Goal: Information Seeking & Learning: Learn about a topic

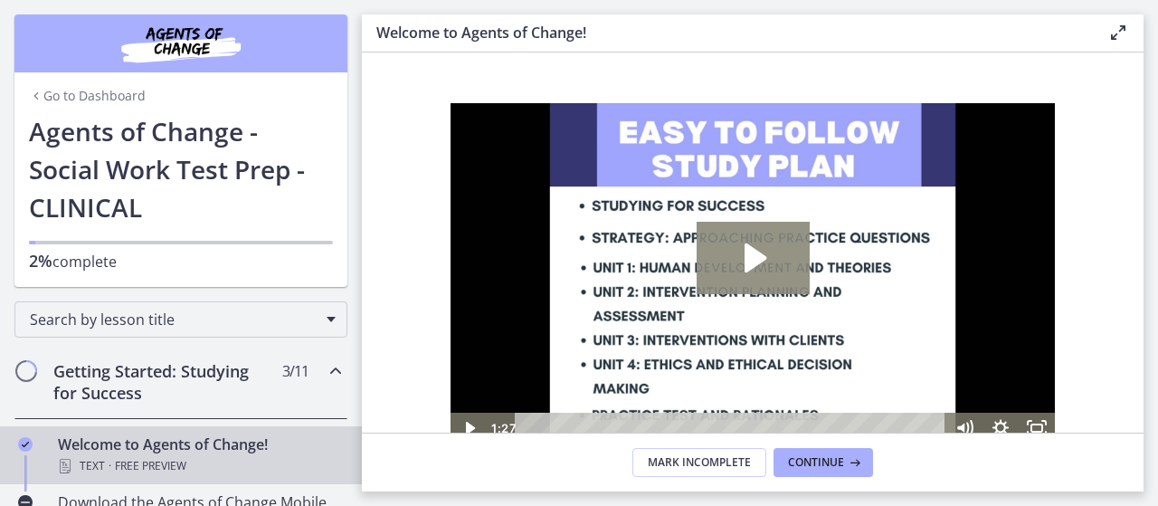
click at [734, 243] on icon "Play Video: c1o6hcmjueu5qasqsu00.mp4" at bounding box center [753, 258] width 113 height 72
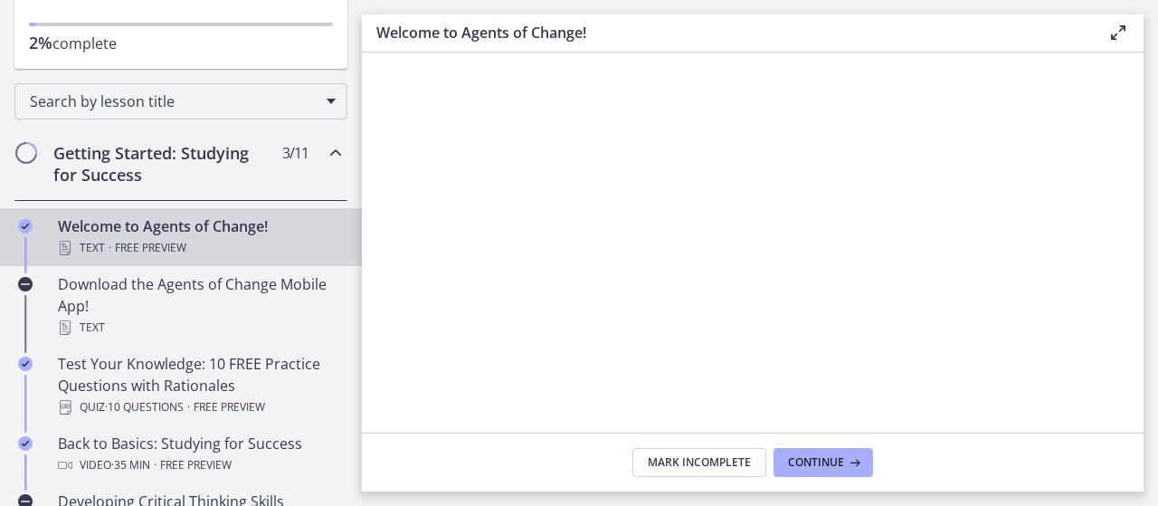
scroll to position [221, 0]
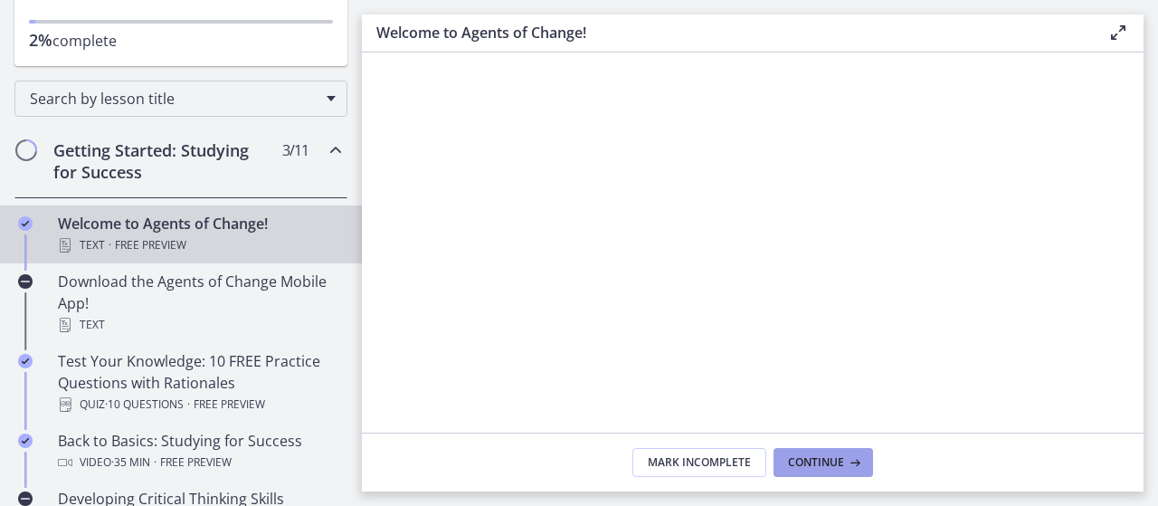
click at [830, 460] on span "Continue" at bounding box center [816, 462] width 56 height 14
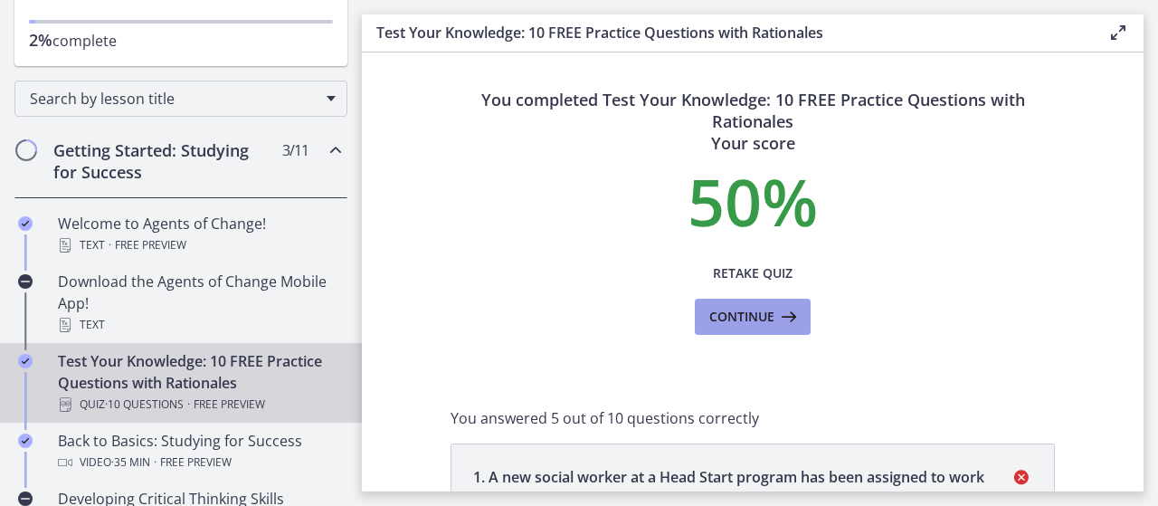
click at [758, 323] on span "Continue" at bounding box center [741, 317] width 65 height 22
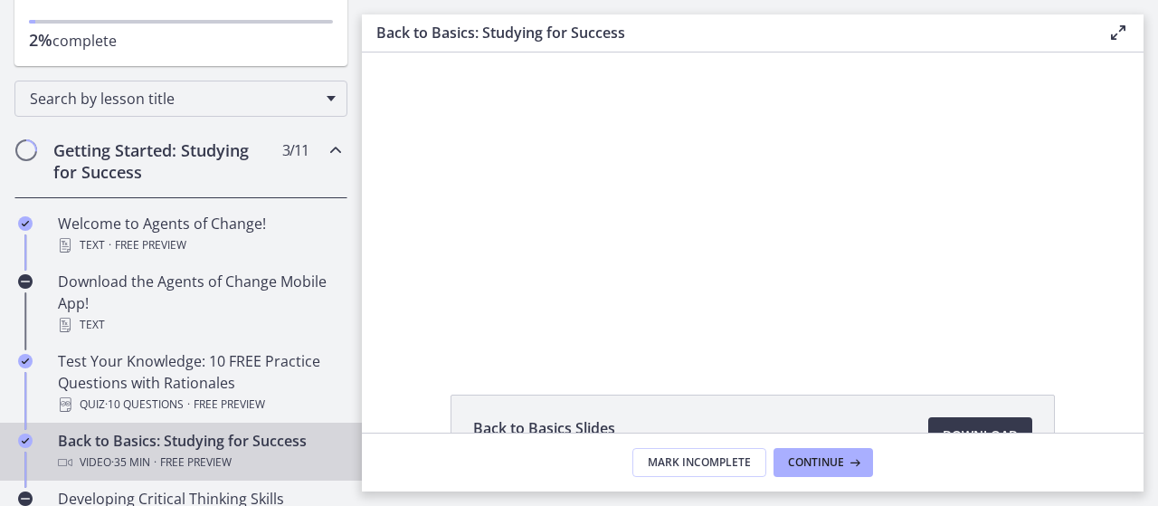
click at [759, 204] on div at bounding box center [753, 202] width 534 height 300
